Goal: Information Seeking & Learning: Find specific fact

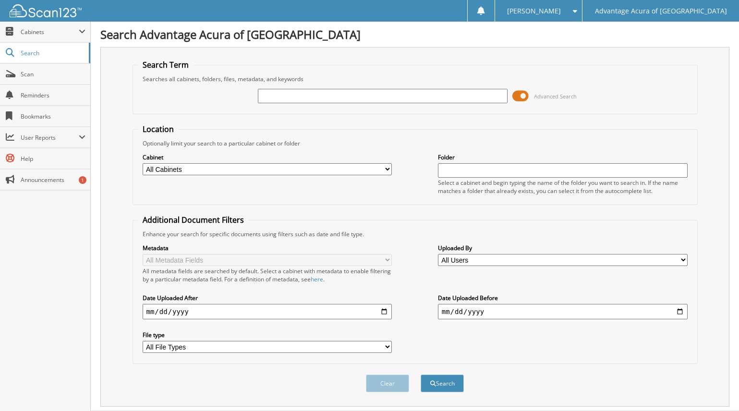
click at [282, 99] on input "text" at bounding box center [383, 96] width 250 height 14
type input "78878"
click at [440, 382] on button "Search" at bounding box center [442, 384] width 43 height 18
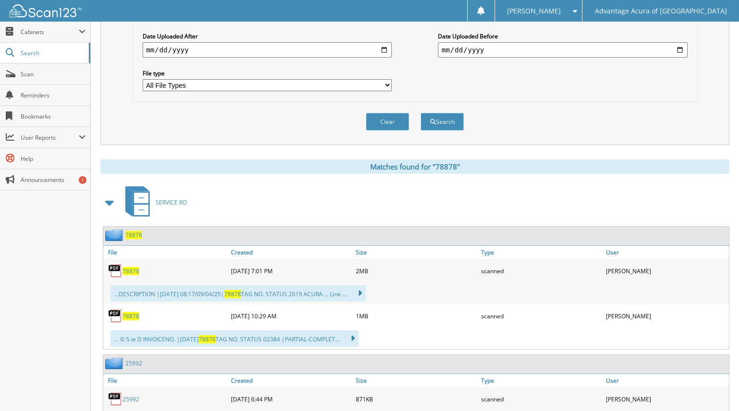
scroll to position [288, 0]
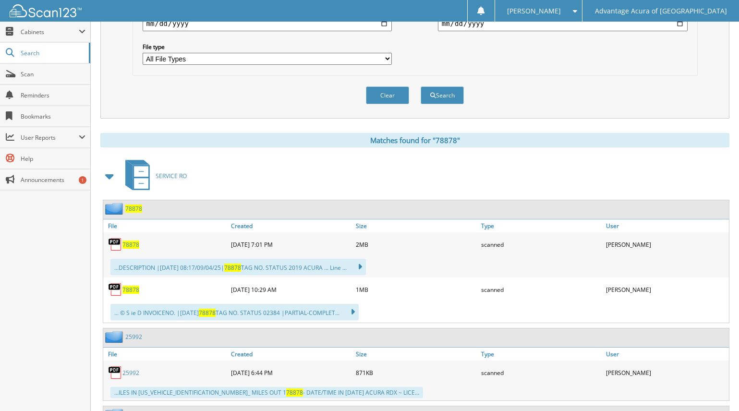
click at [134, 288] on span "78878" at bounding box center [130, 290] width 17 height 8
click at [131, 246] on span "78878" at bounding box center [130, 245] width 17 height 8
